Goal: Transaction & Acquisition: Book appointment/travel/reservation

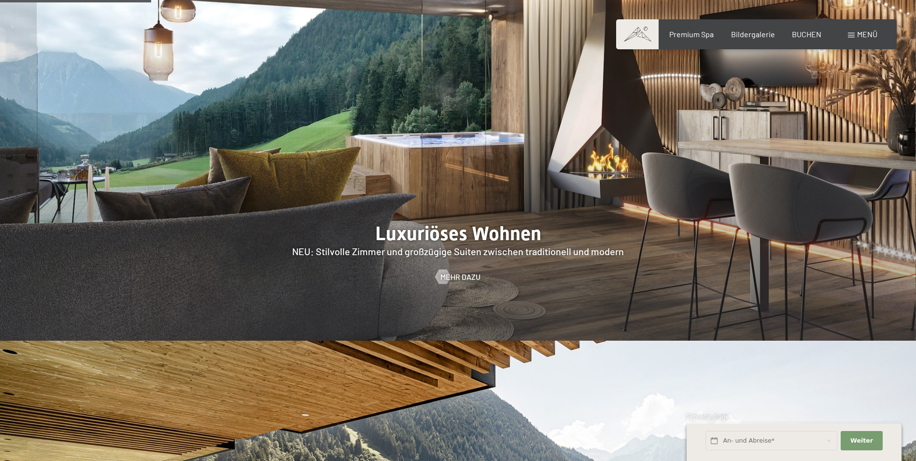
scroll to position [1014, 0]
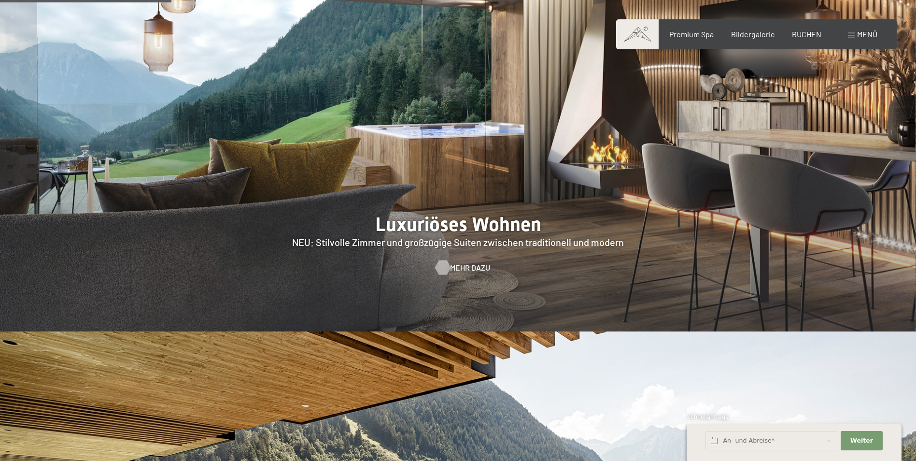
click at [447, 260] on div at bounding box center [442, 267] width 8 height 14
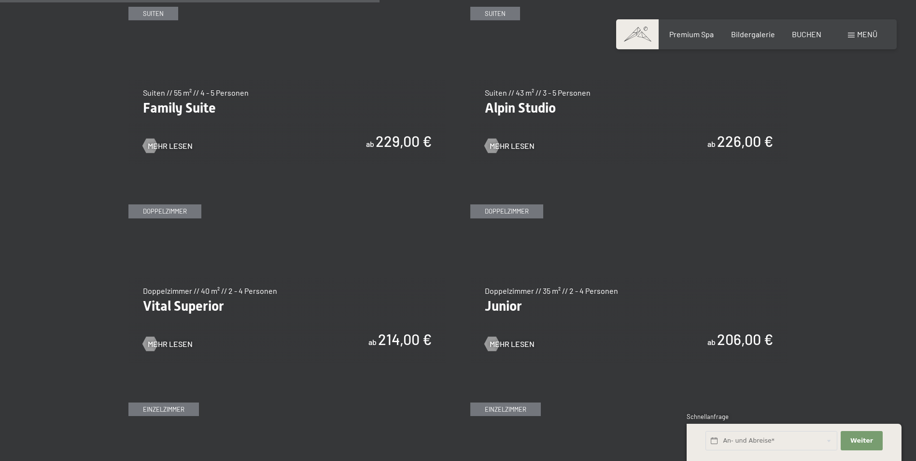
scroll to position [1352, 0]
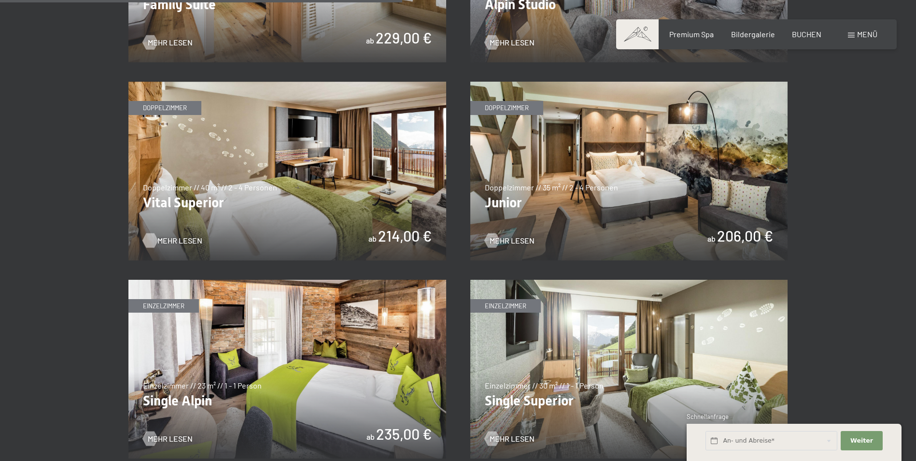
click at [179, 238] on span "Mehr Lesen" at bounding box center [179, 240] width 45 height 11
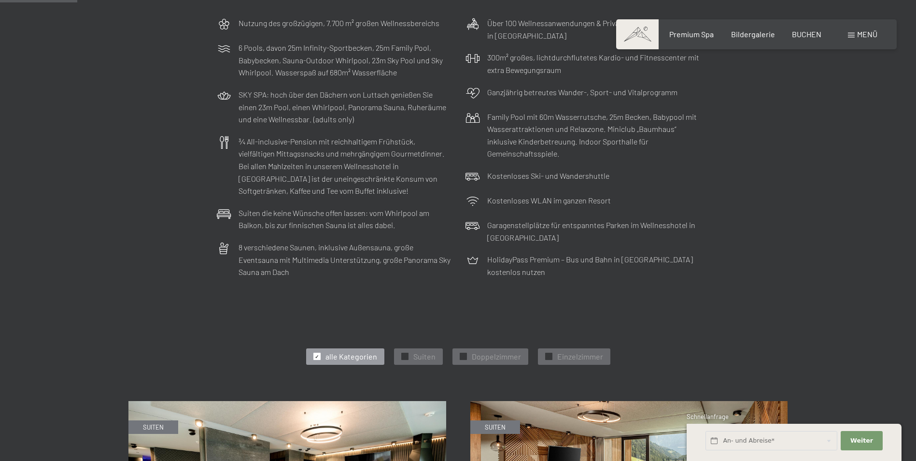
scroll to position [483, 0]
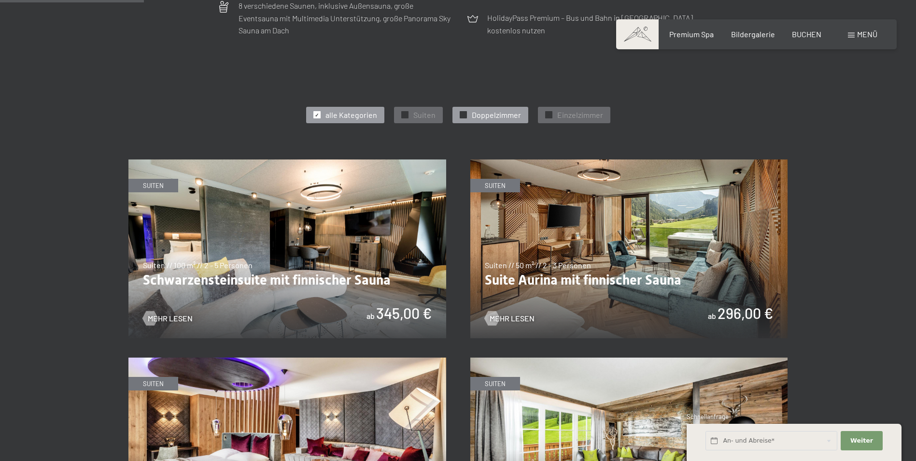
click at [483, 113] on span "Doppelzimmer" at bounding box center [496, 115] width 49 height 11
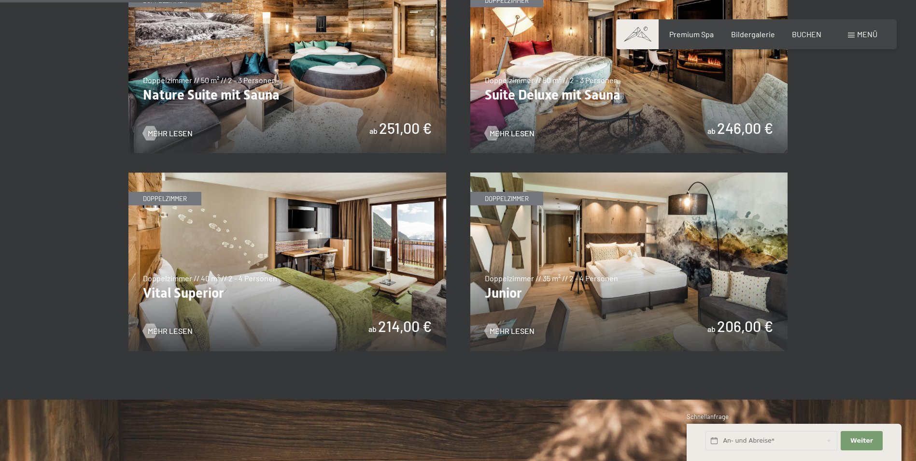
scroll to position [676, 0]
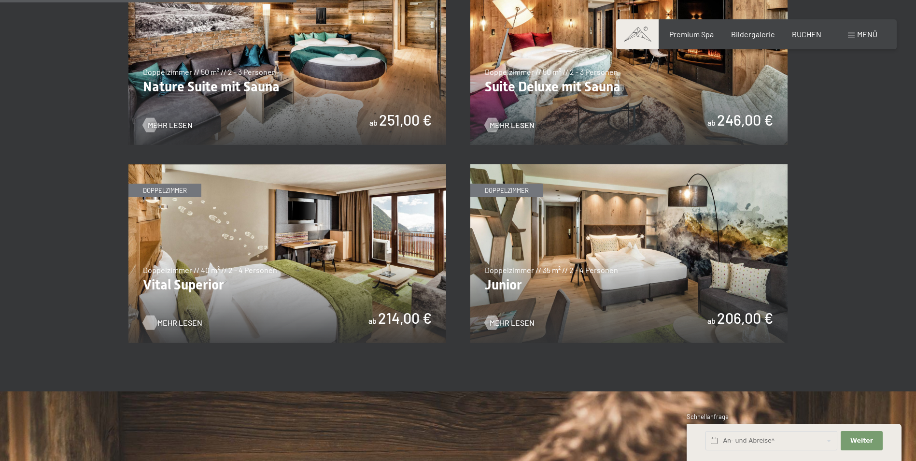
click at [181, 322] on span "Mehr Lesen" at bounding box center [179, 322] width 45 height 11
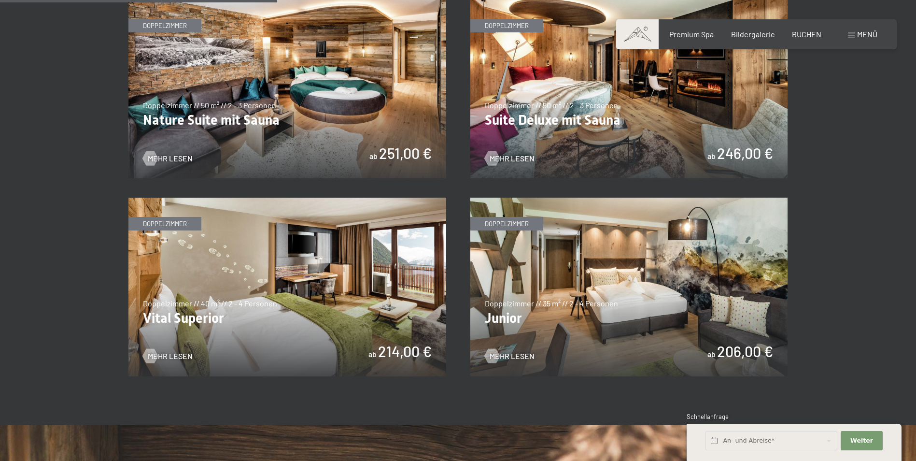
scroll to position [628, 0]
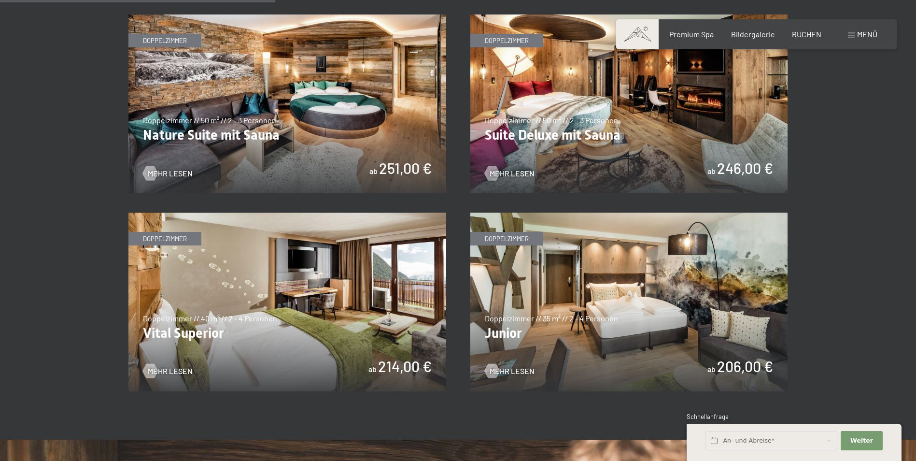
click at [602, 141] on img at bounding box center [629, 103] width 318 height 179
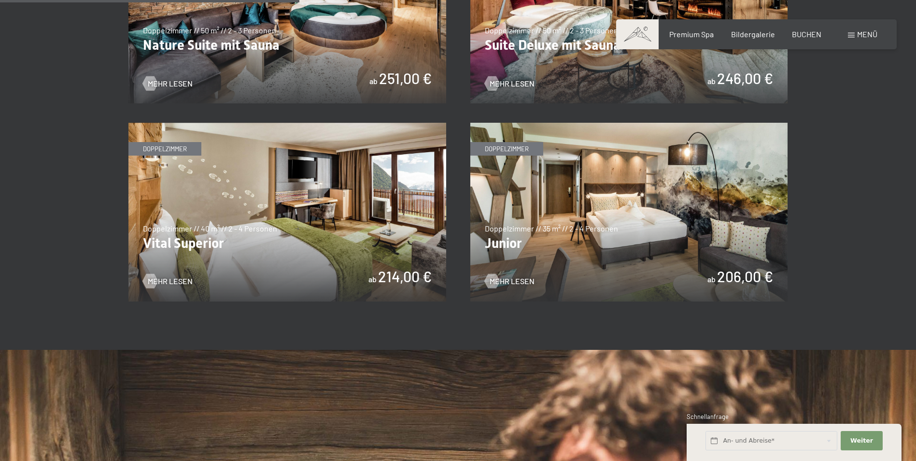
scroll to position [773, 0]
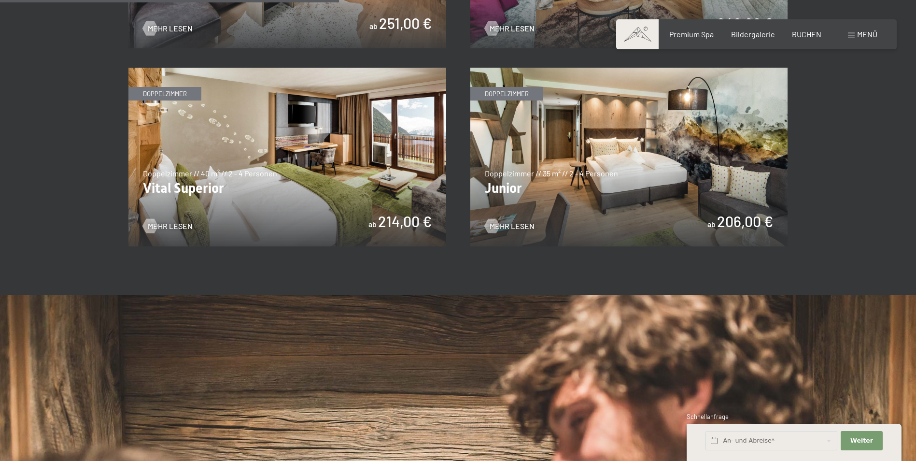
click at [610, 196] on img at bounding box center [629, 157] width 318 height 179
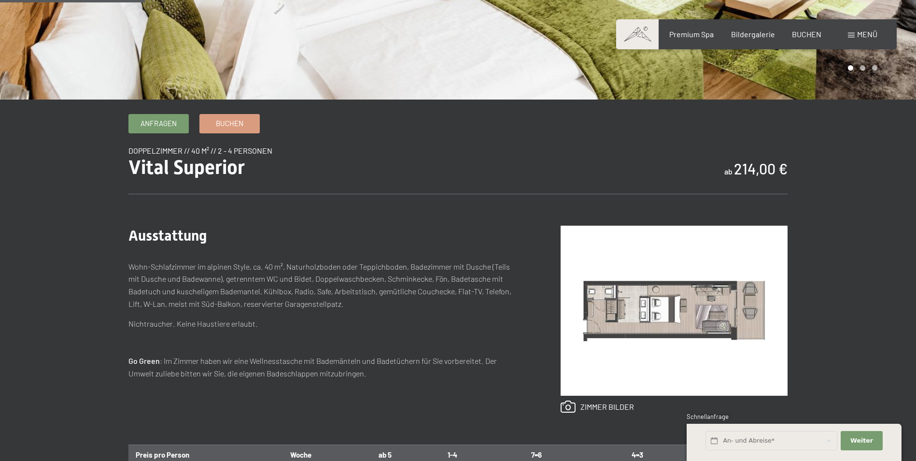
scroll to position [290, 0]
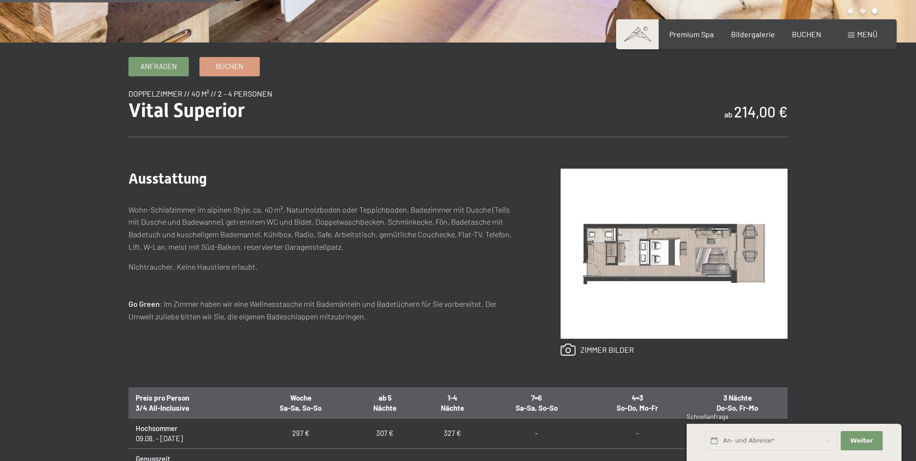
scroll to position [290, 0]
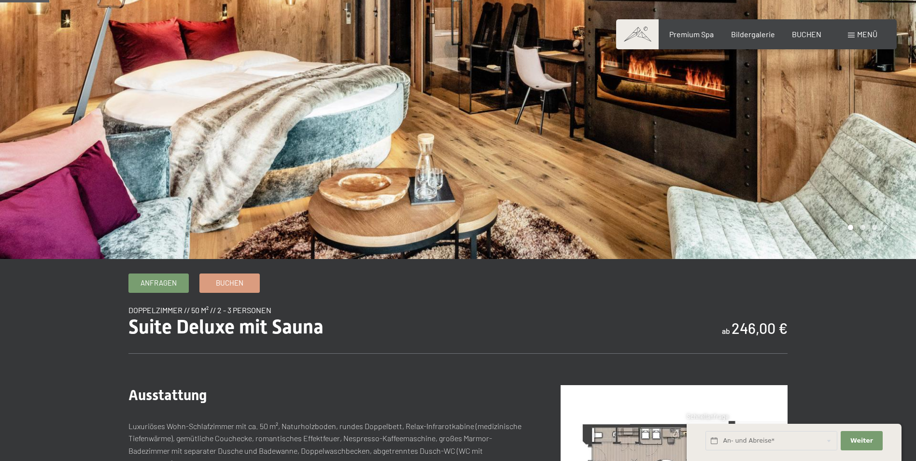
scroll to position [97, 0]
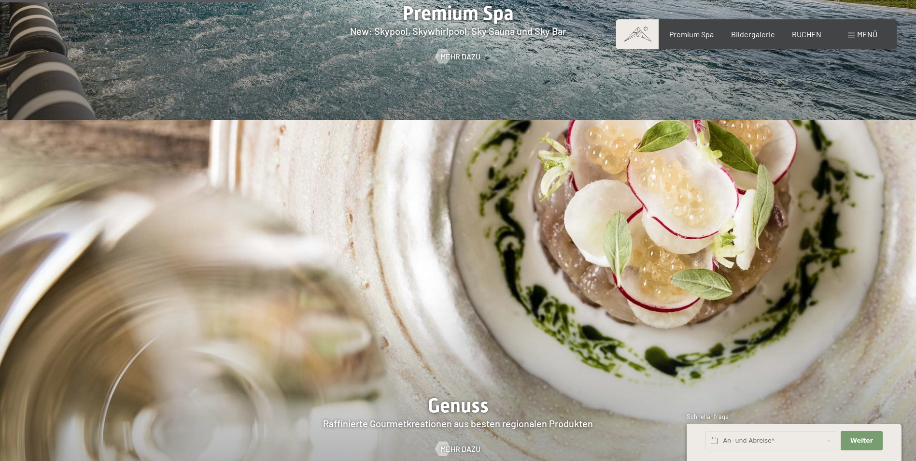
scroll to position [1690, 0]
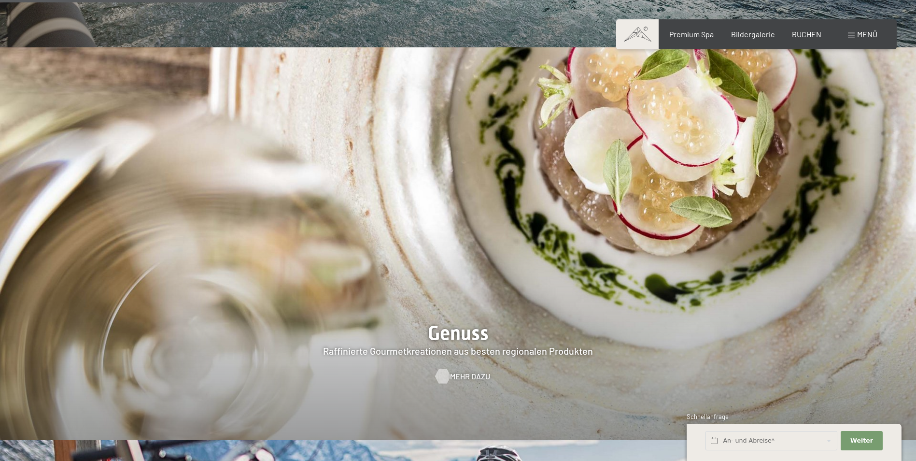
click at [459, 371] on span "Mehr dazu" at bounding box center [470, 376] width 40 height 11
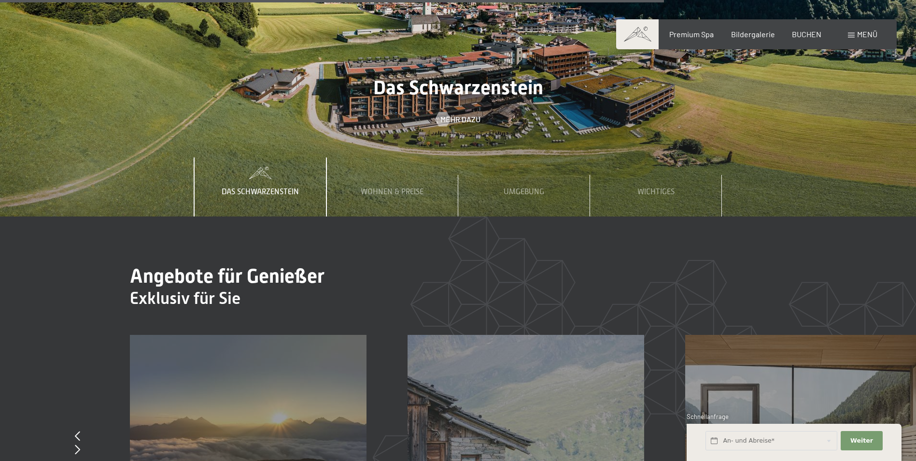
scroll to position [3573, 0]
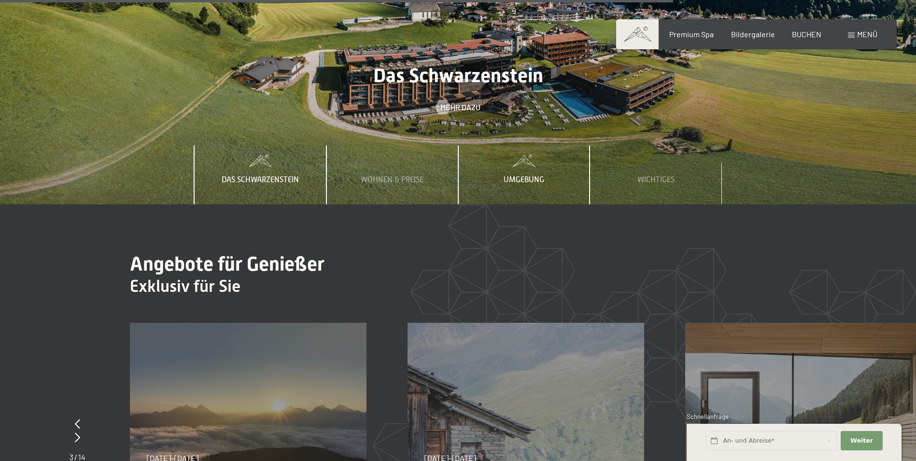
click at [532, 175] on span "Umgebung" at bounding box center [524, 179] width 41 height 9
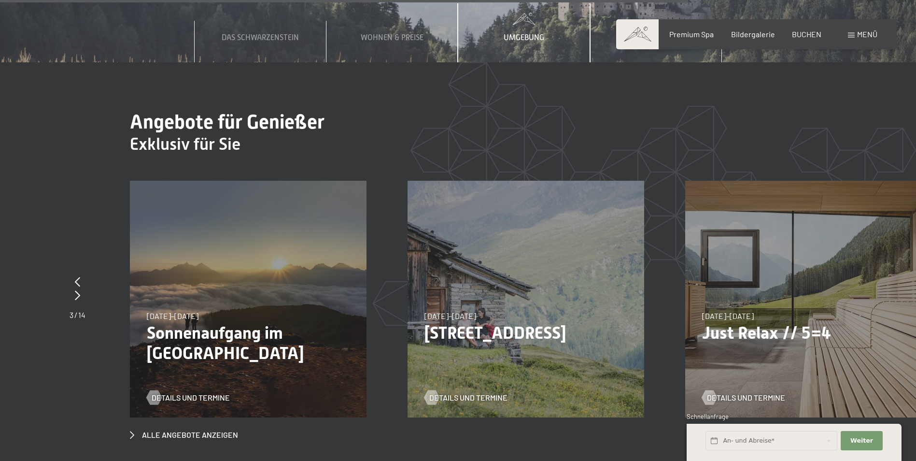
scroll to position [3718, 0]
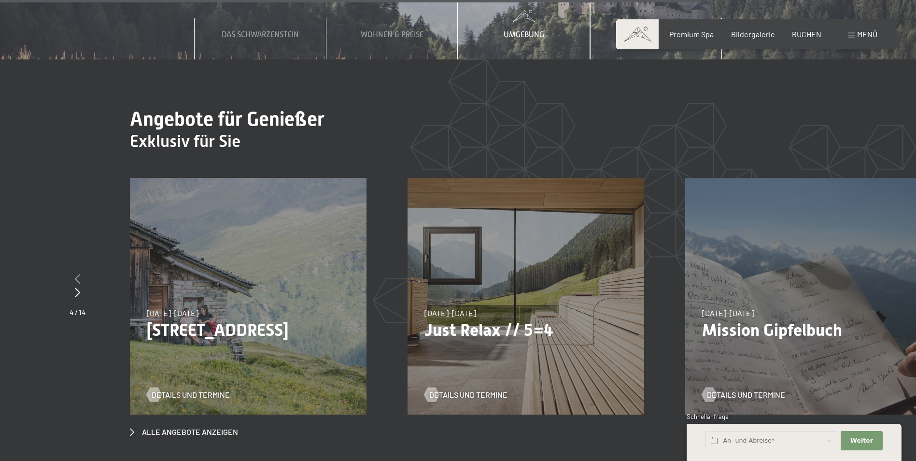
click at [80, 272] on div at bounding box center [78, 279] width 16 height 14
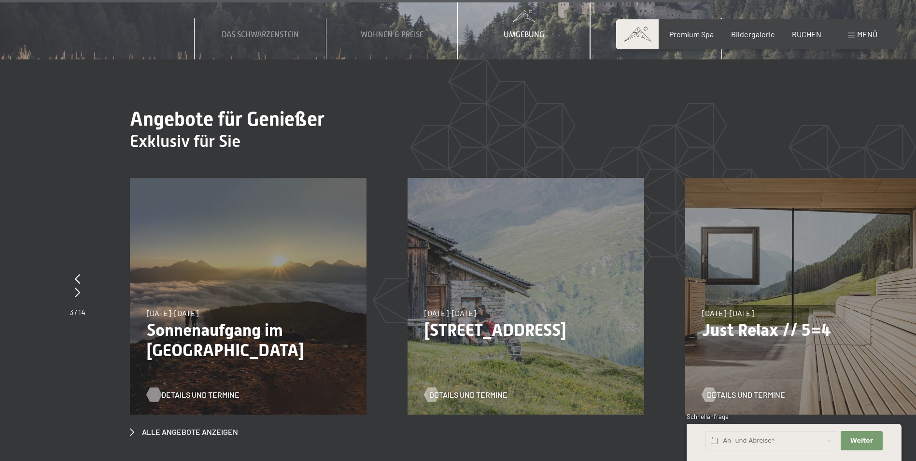
click at [202, 389] on span "Details und Termine" at bounding box center [200, 394] width 78 height 11
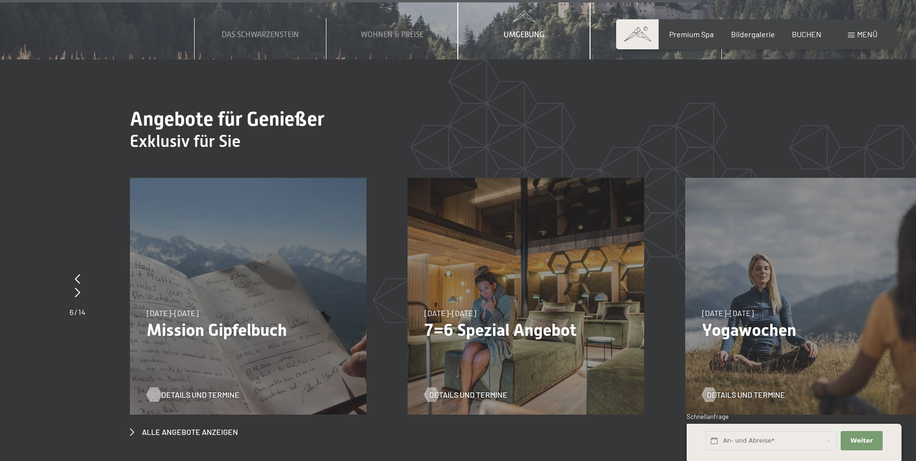
click at [185, 389] on span "Details und Termine" at bounding box center [200, 394] width 78 height 11
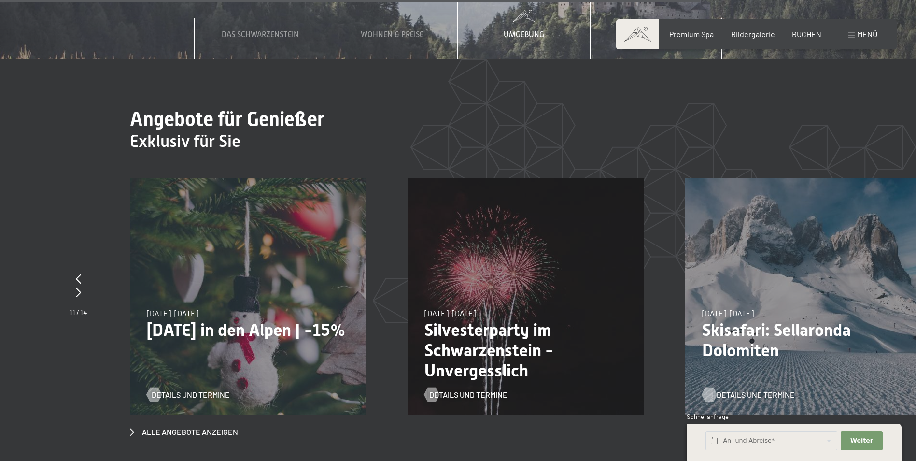
click at [762, 389] on span "Details und Termine" at bounding box center [756, 394] width 78 height 11
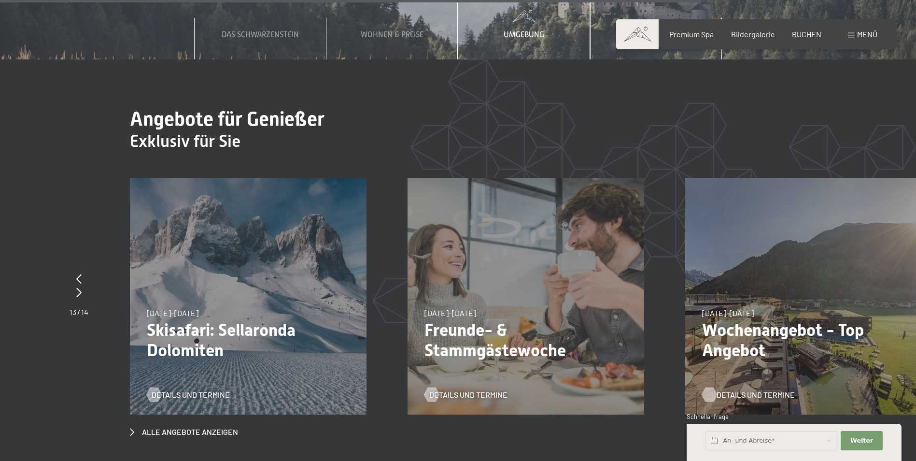
click at [727, 389] on span "Details und Termine" at bounding box center [756, 394] width 78 height 11
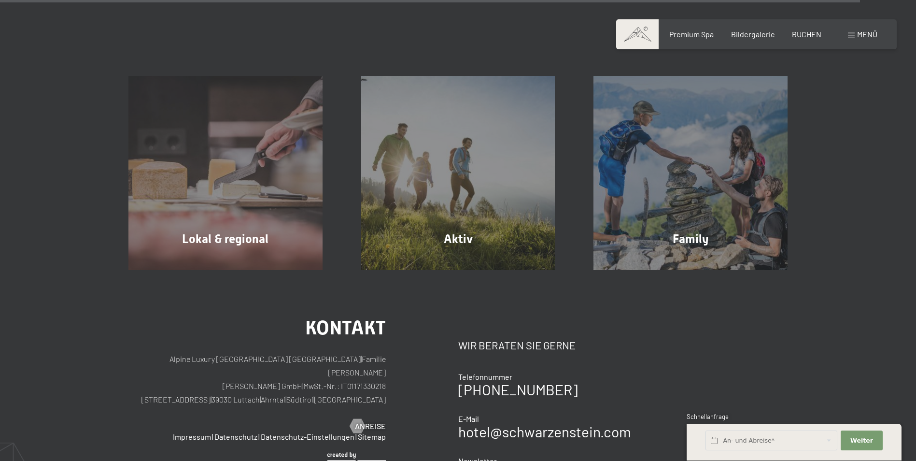
scroll to position [3525, 0]
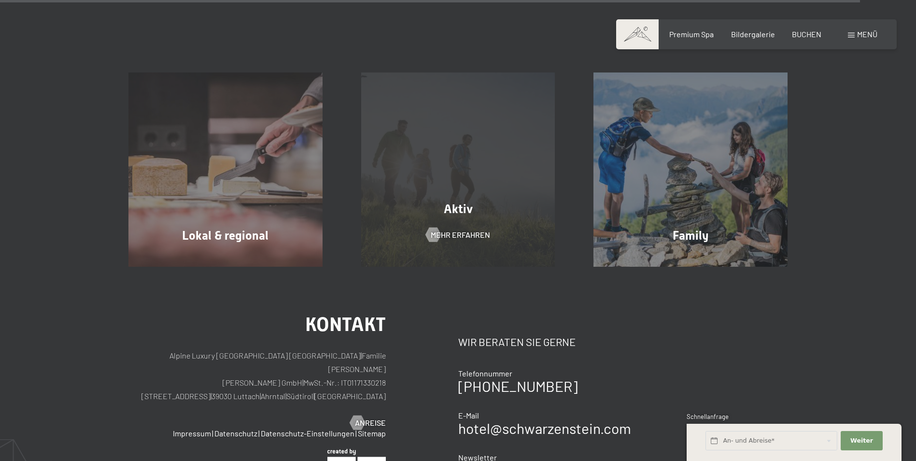
click at [473, 200] on div "Aktiv" at bounding box center [458, 208] width 233 height 17
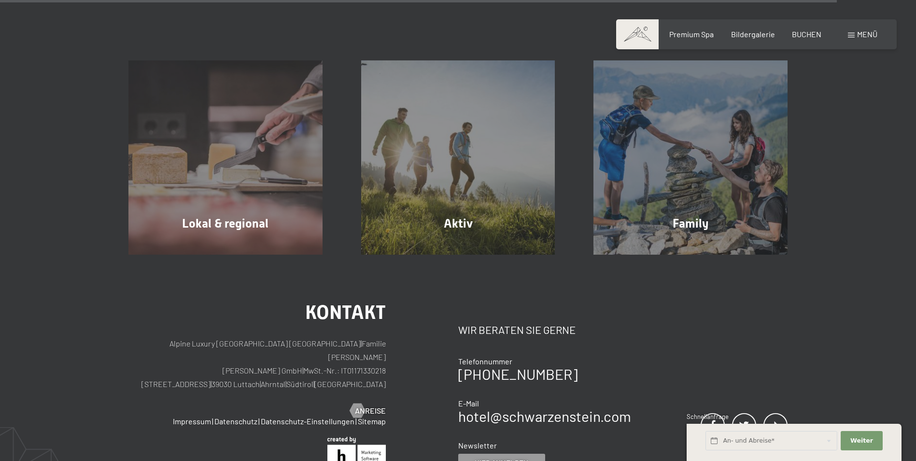
scroll to position [3428, 0]
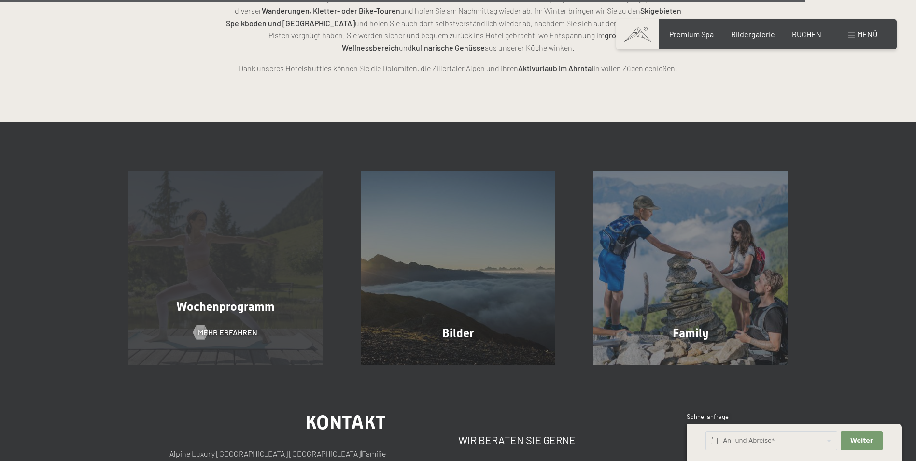
scroll to position [2463, 0]
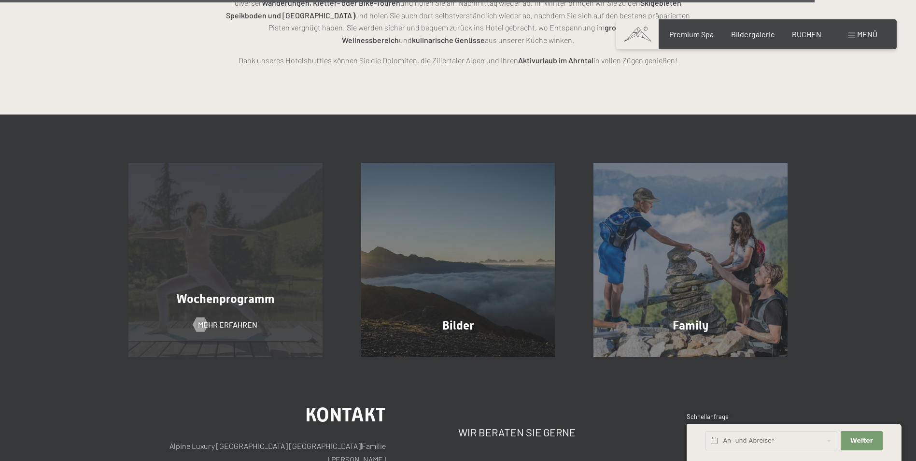
click at [226, 292] on span "Wochenprogramm" at bounding box center [225, 299] width 99 height 14
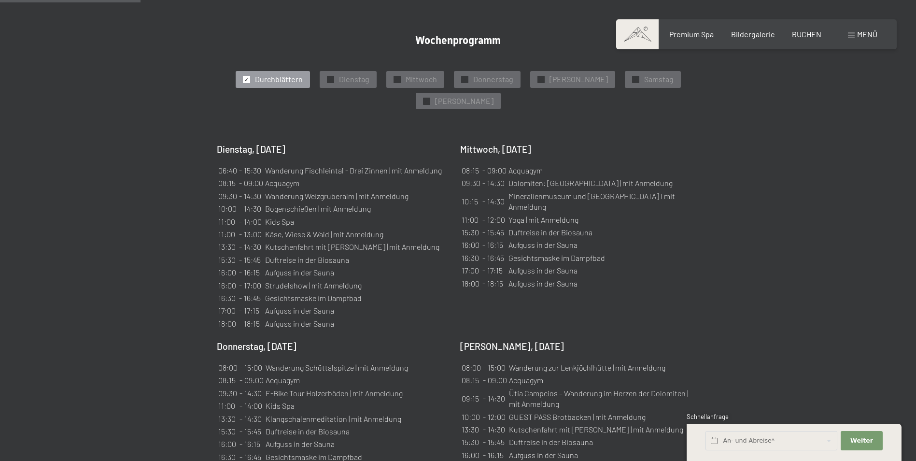
scroll to position [676, 0]
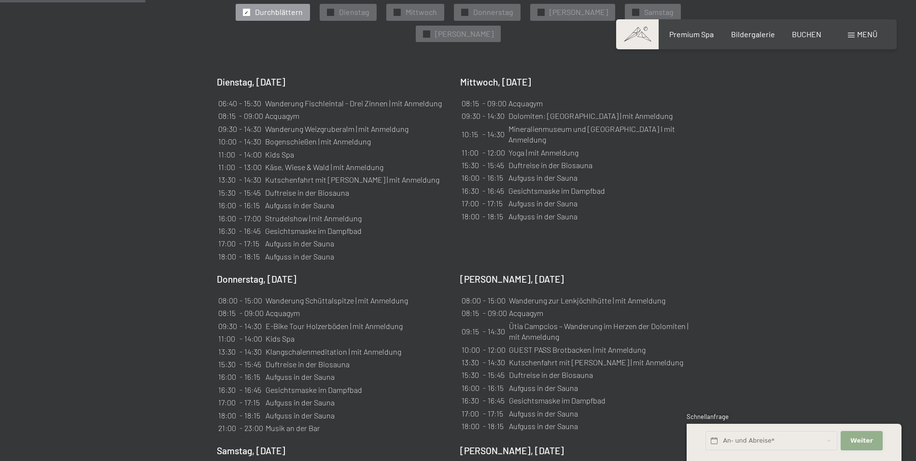
click at [867, 440] on span "Weiter" at bounding box center [861, 440] width 23 height 9
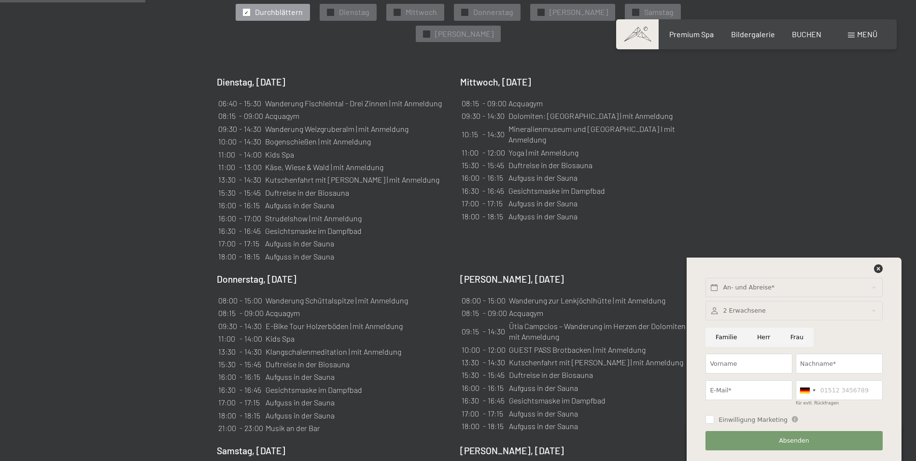
drag, startPoint x: 884, startPoint y: 270, endPoint x: 876, endPoint y: 205, distance: 65.6
click at [884, 270] on div at bounding box center [794, 271] width 180 height 14
click at [879, 268] on icon at bounding box center [878, 268] width 9 height 9
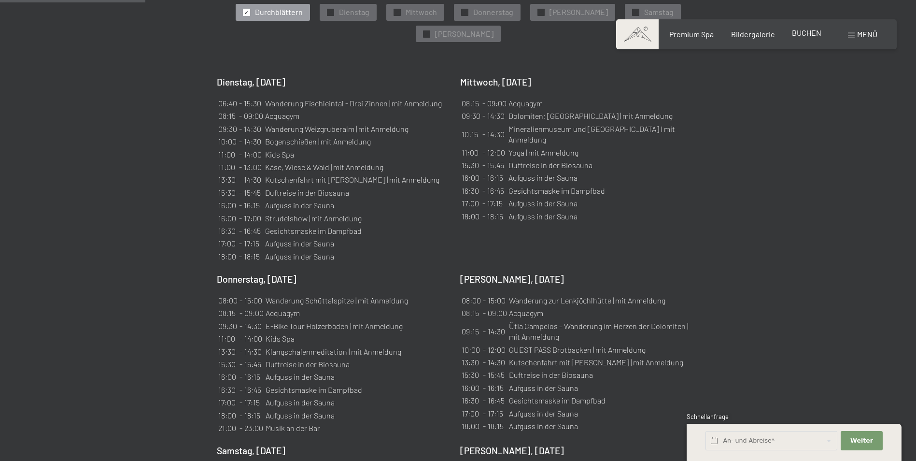
click at [799, 34] on span "BUCHEN" at bounding box center [806, 32] width 29 height 9
click at [812, 196] on section "Wochenprogramm ✓ Durchblättern ✓ Dienstag ✓ Mittwoch ✓ Donnerstag ✓ Freitag ✓ S…" at bounding box center [458, 255] width 916 height 672
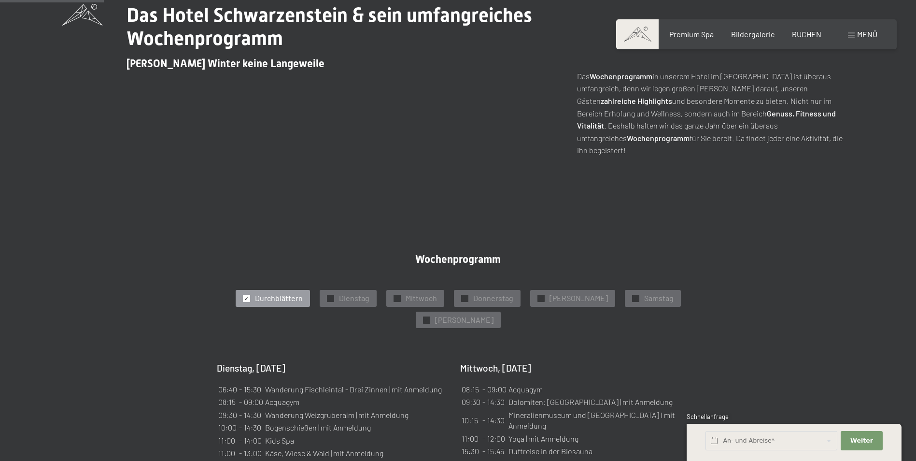
scroll to position [290, 0]
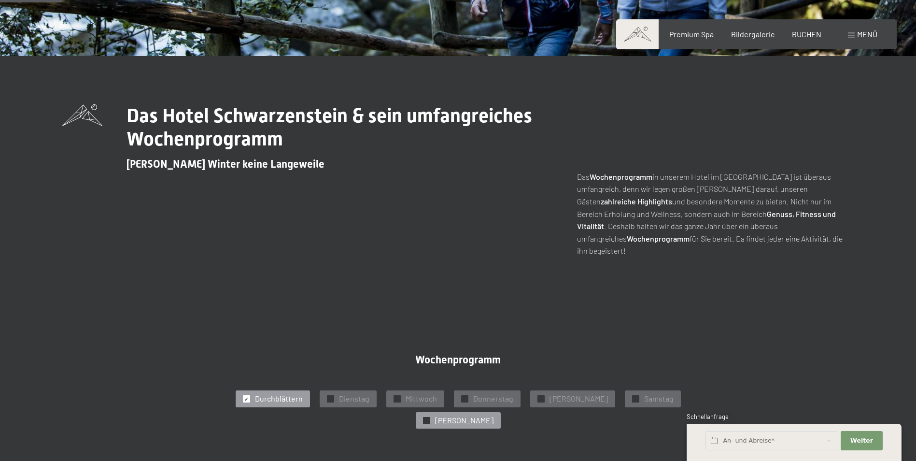
click at [493, 415] on span "Sonntag" at bounding box center [464, 420] width 58 height 11
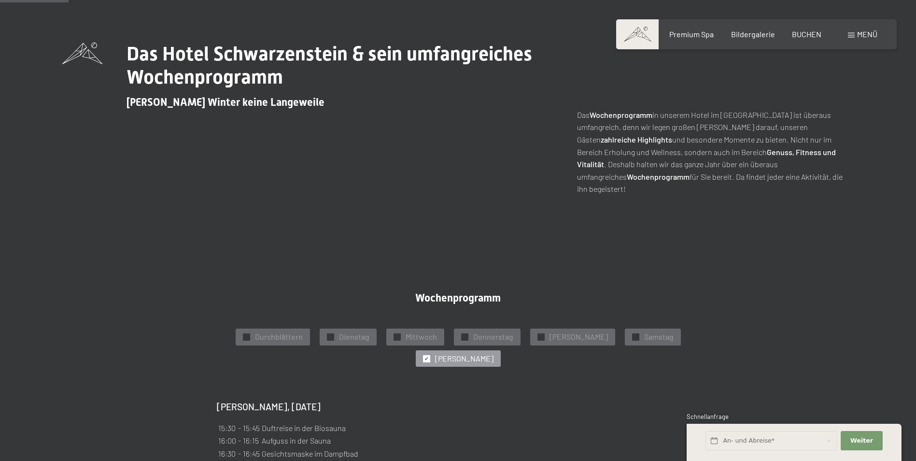
scroll to position [483, 0]
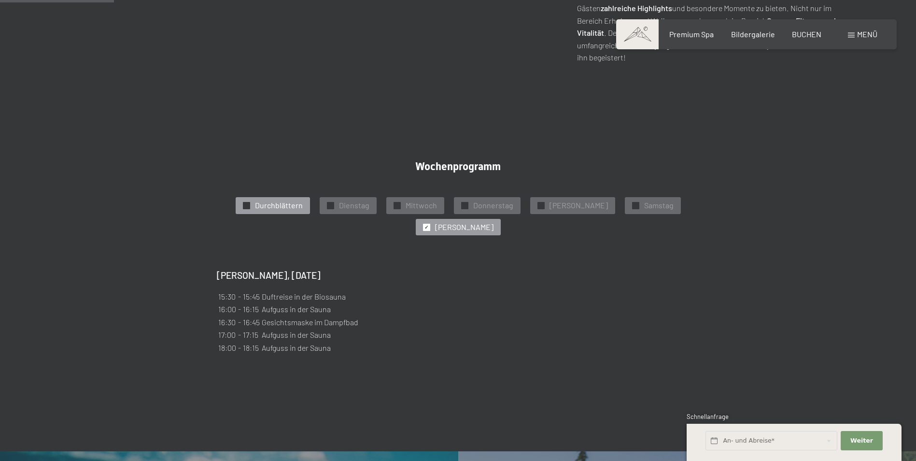
click at [255, 200] on span "Durchblättern" at bounding box center [279, 205] width 48 height 11
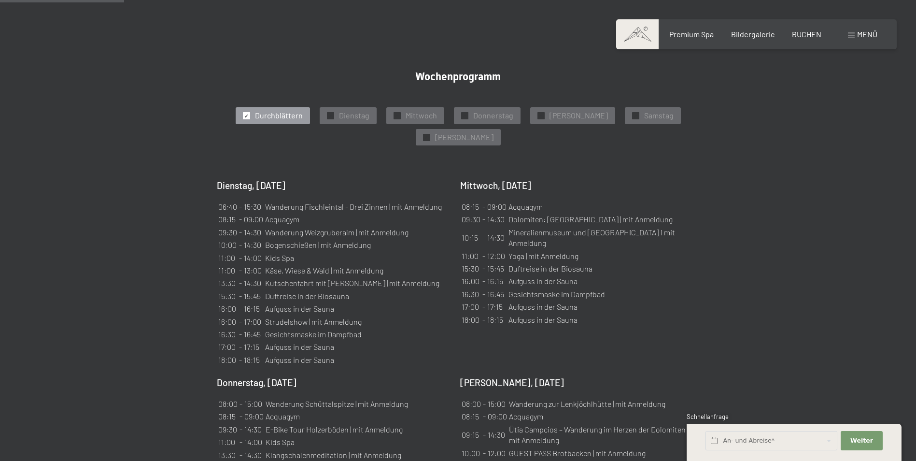
scroll to position [579, 0]
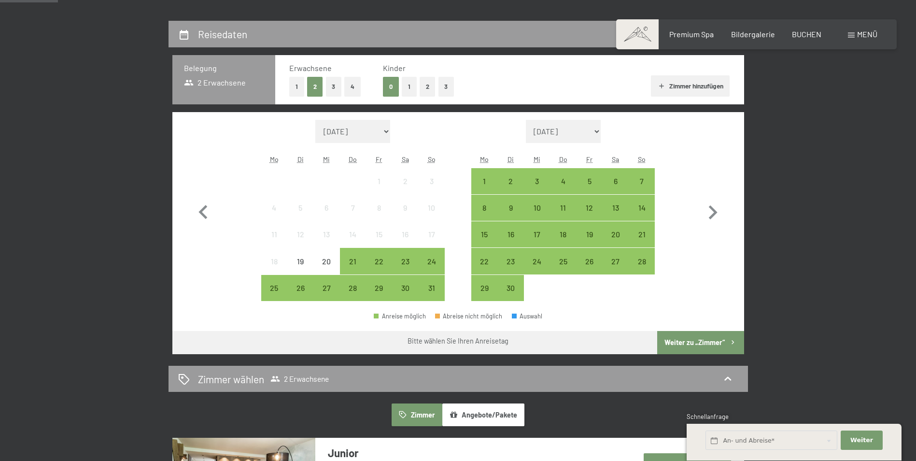
scroll to position [241, 0]
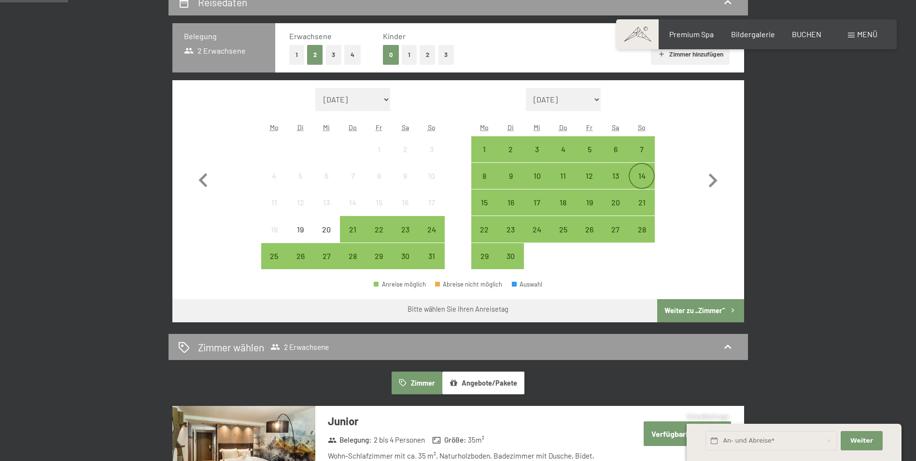
click at [641, 176] on div "14" at bounding box center [642, 184] width 24 height 24
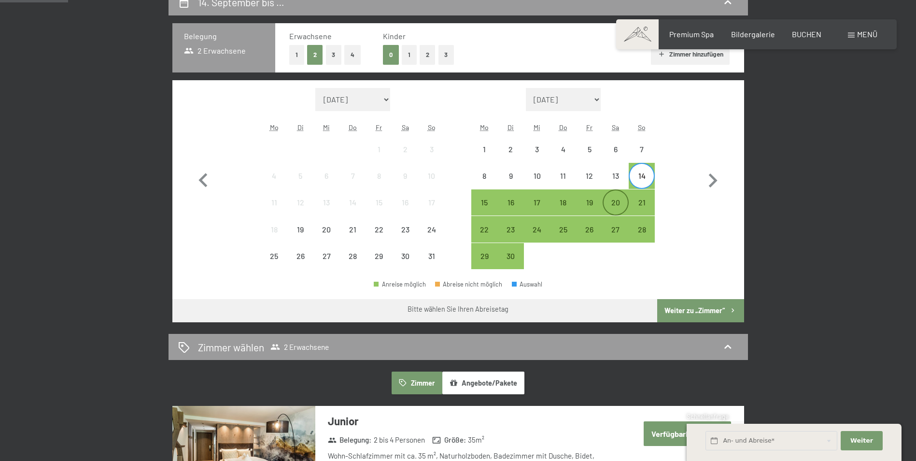
click at [615, 201] on div "20" at bounding box center [616, 210] width 24 height 24
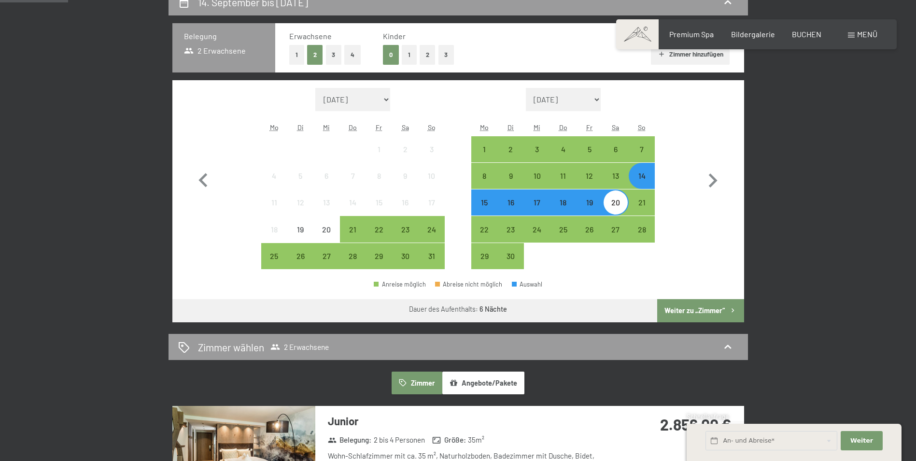
click at [706, 308] on button "Weiter zu „Zimmer“" at bounding box center [700, 310] width 86 height 23
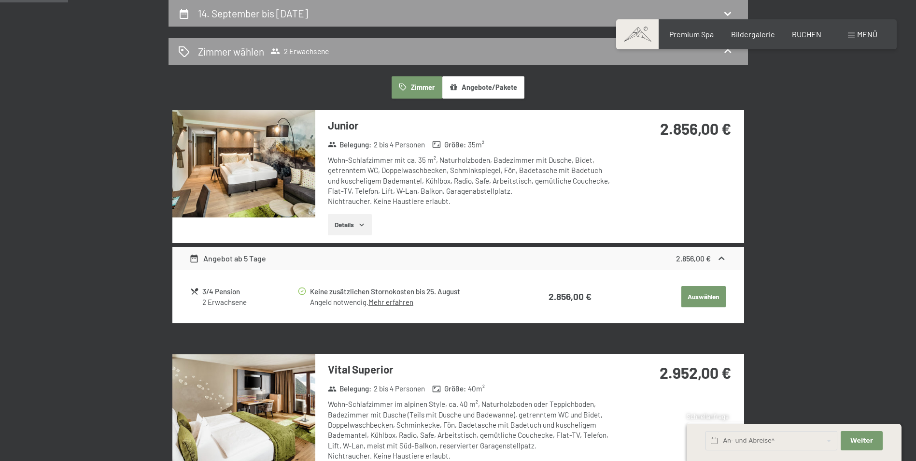
click at [218, 258] on div "Angebot ab 5 Tage" at bounding box center [227, 259] width 77 height 12
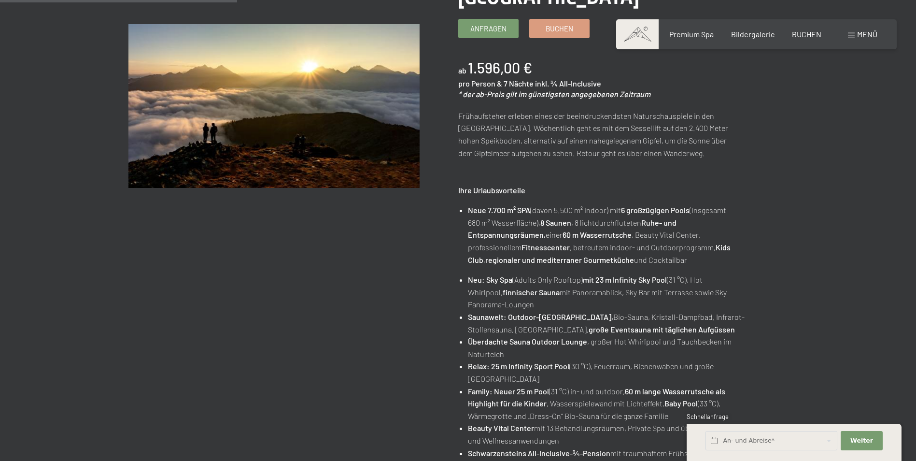
scroll to position [48, 0]
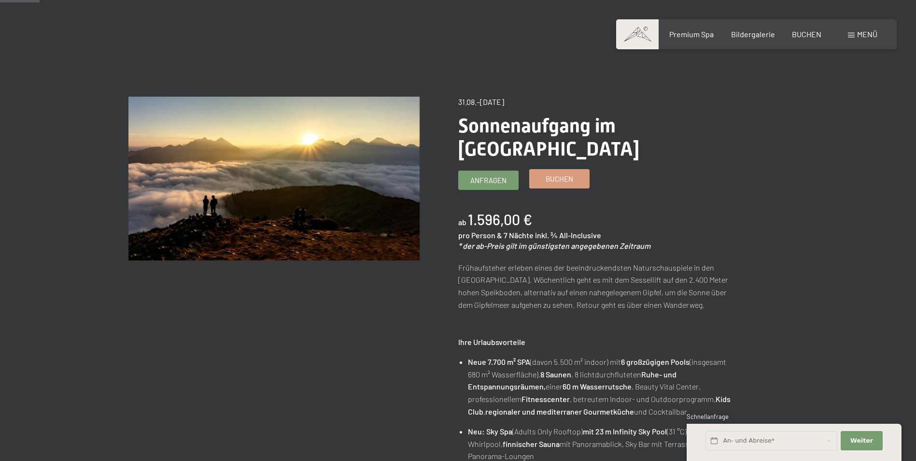
click at [557, 174] on span "Buchen" at bounding box center [560, 179] width 28 height 10
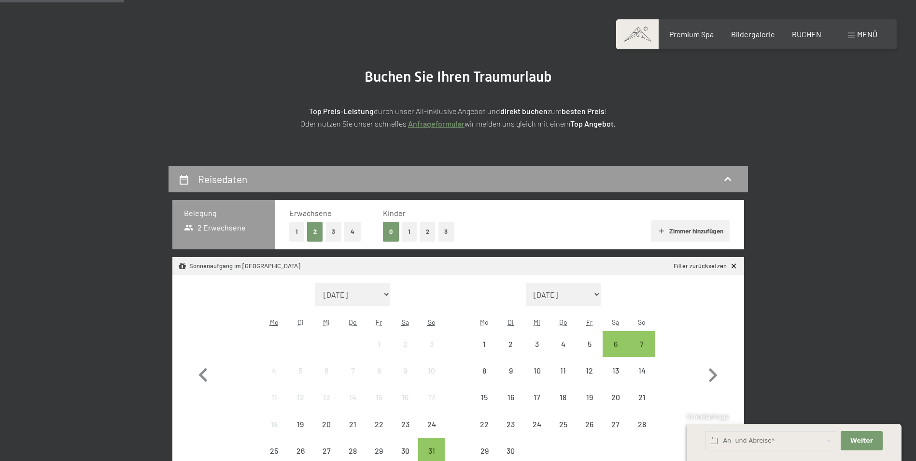
scroll to position [145, 0]
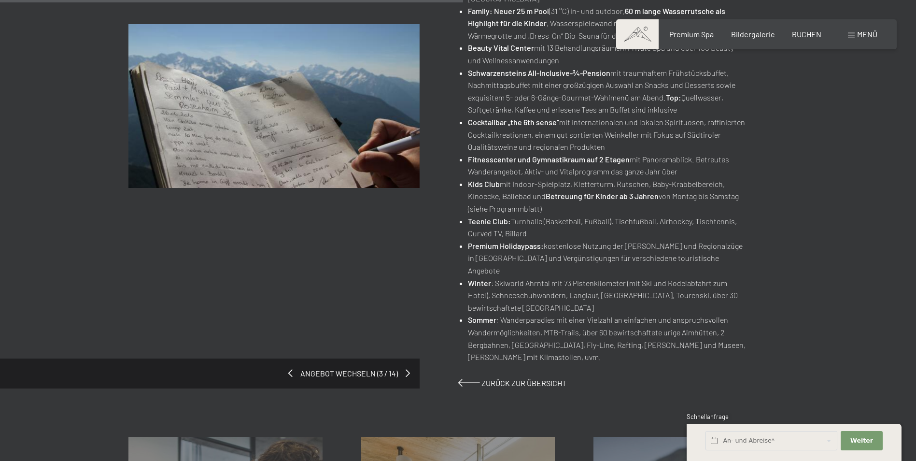
scroll to position [628, 0]
